Goal: Information Seeking & Learning: Learn about a topic

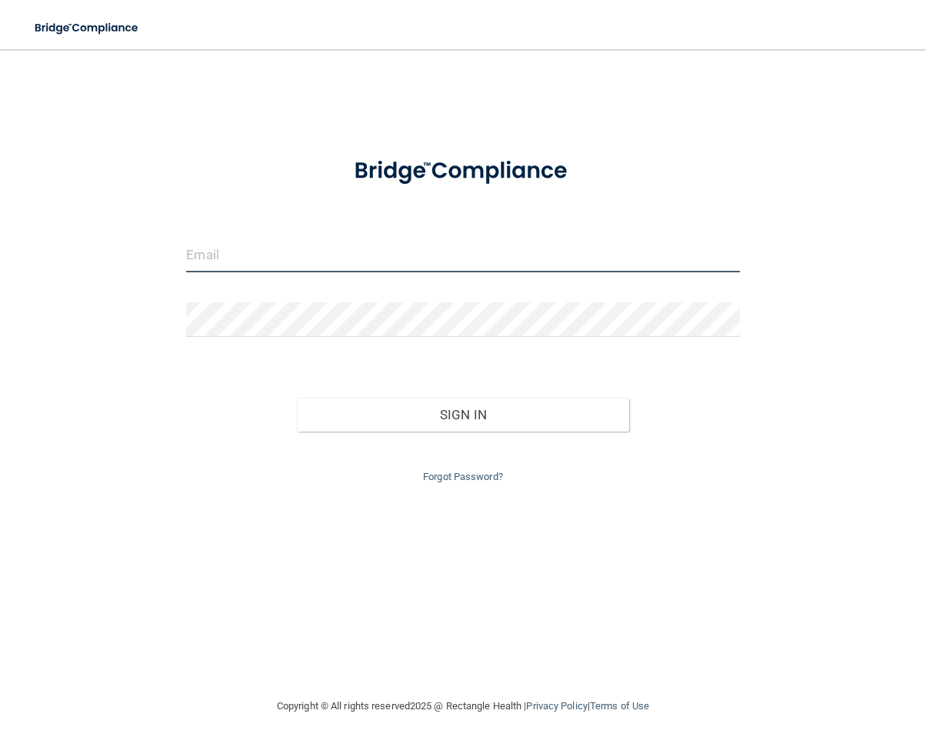
click at [393, 256] on input "email" at bounding box center [462, 255] width 553 height 35
type input "[EMAIL_ADDRESS][DOMAIN_NAME]"
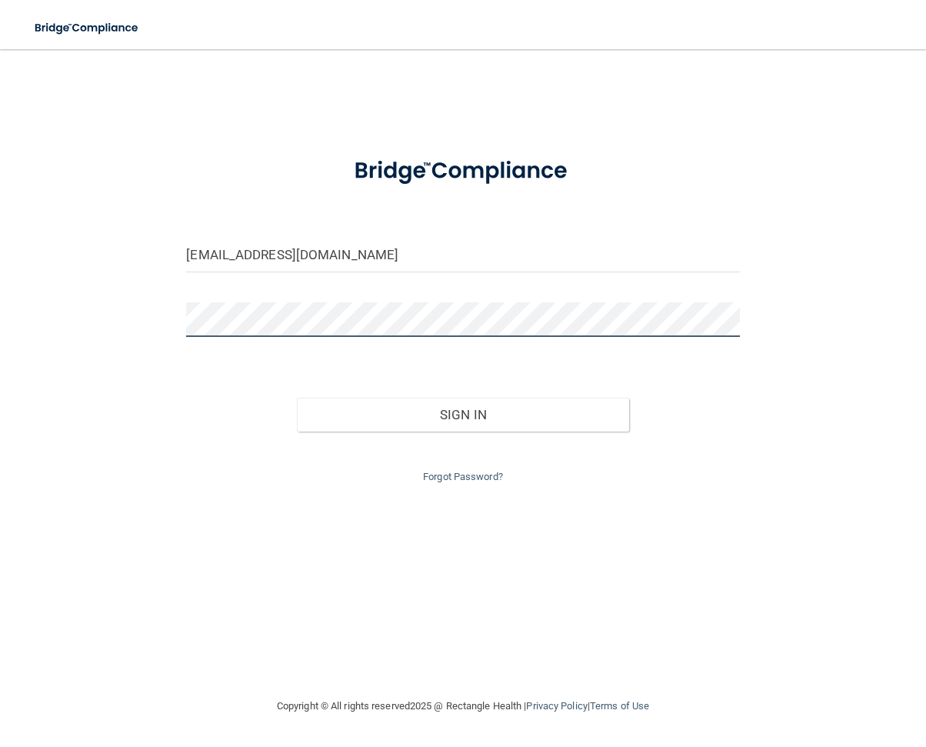
click at [297, 397] on button "Sign In" at bounding box center [463, 414] width 332 height 34
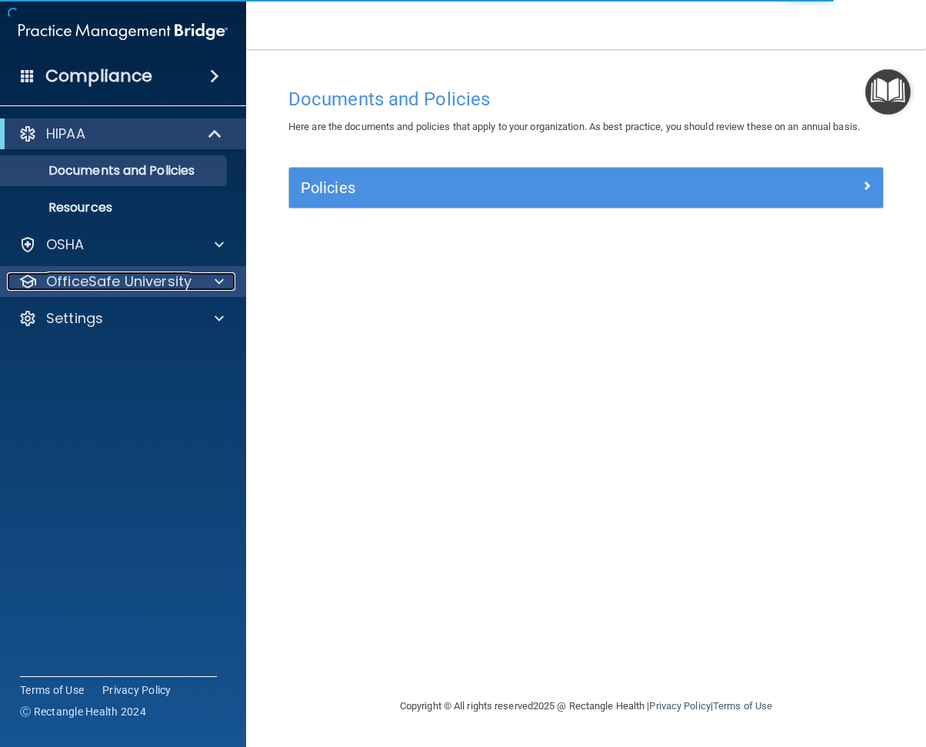
click at [126, 277] on p "OfficeSafe University" at bounding box center [118, 281] width 145 height 18
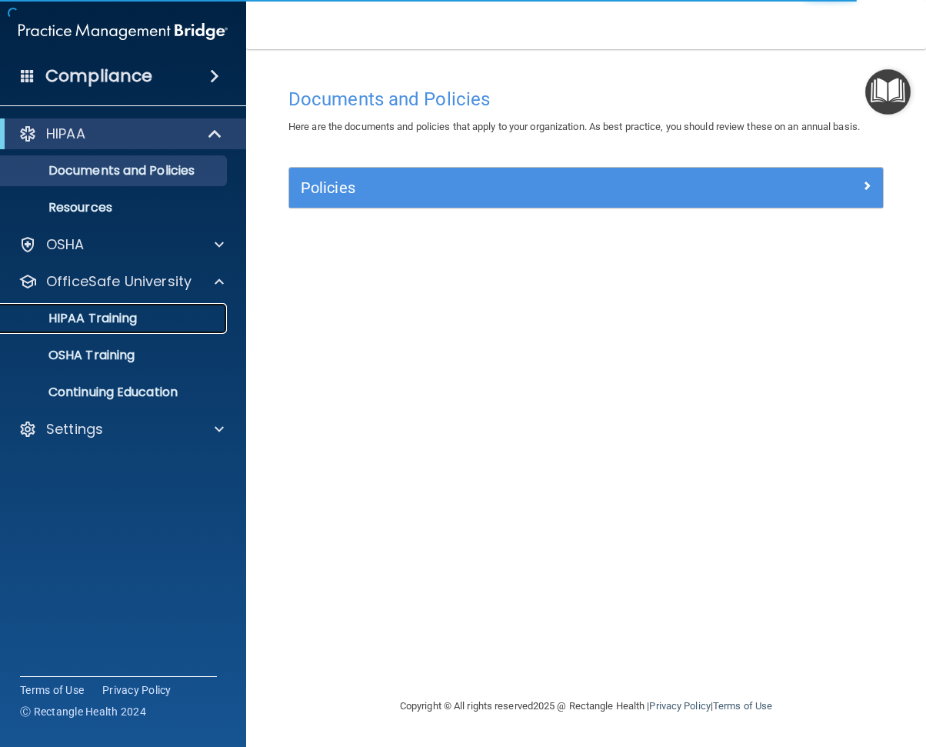
click at [118, 326] on p "HIPAA Training" at bounding box center [73, 318] width 127 height 15
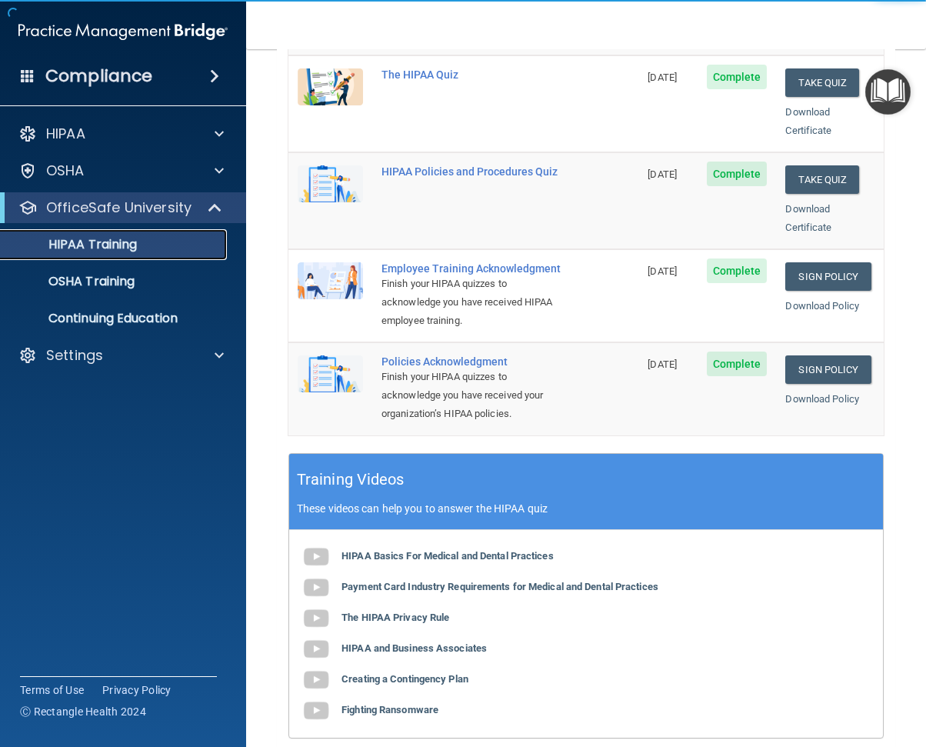
scroll to position [509, 0]
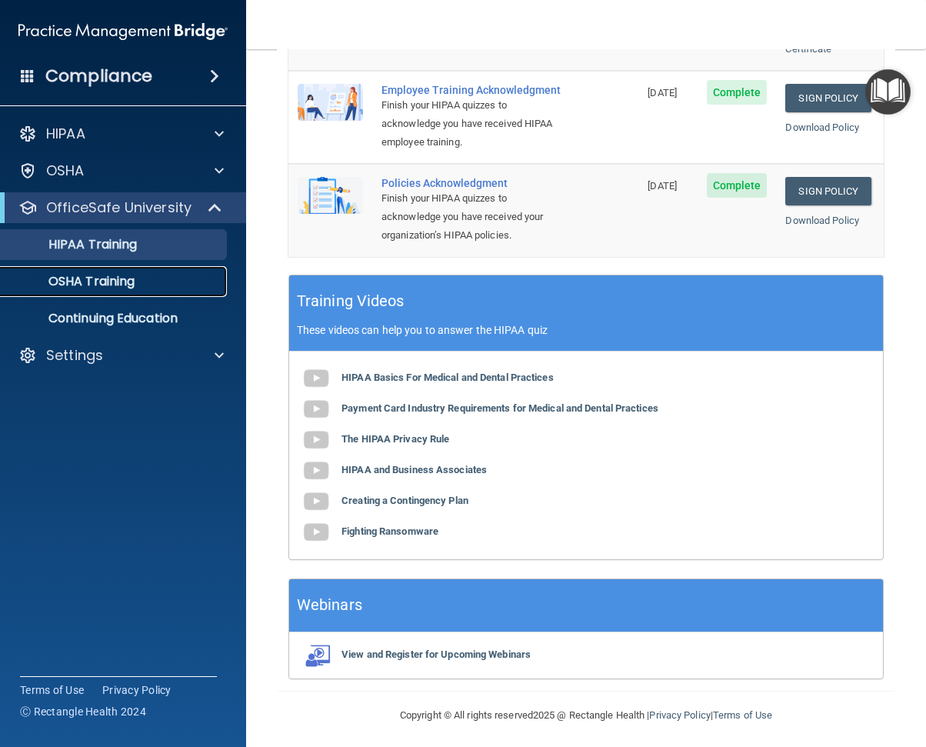
click at [106, 286] on p "OSHA Training" at bounding box center [72, 281] width 125 height 15
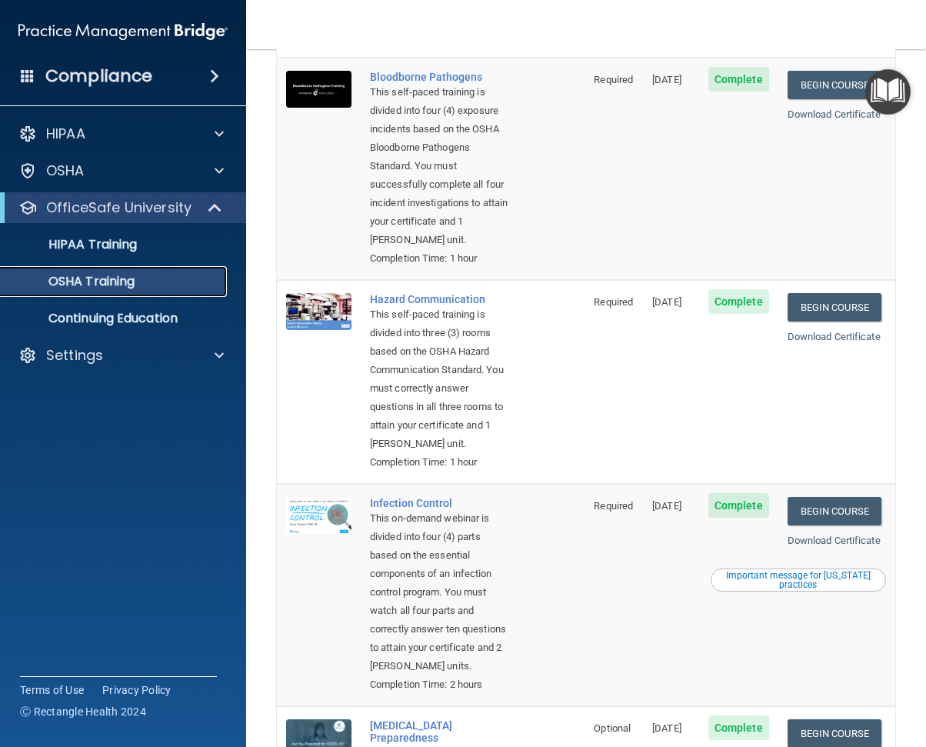
scroll to position [132, 0]
